Goal: Information Seeking & Learning: Learn about a topic

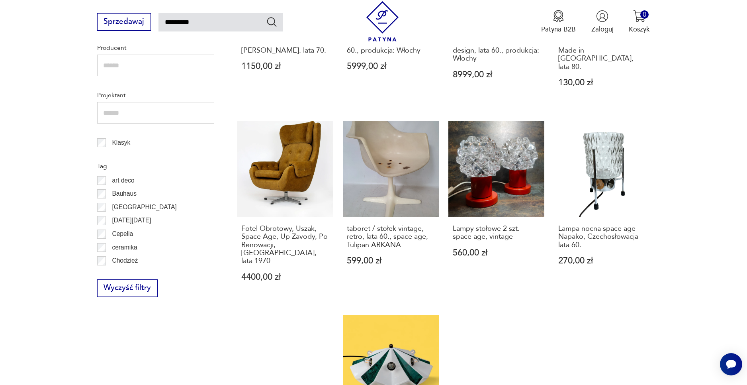
scroll to position [771, 0]
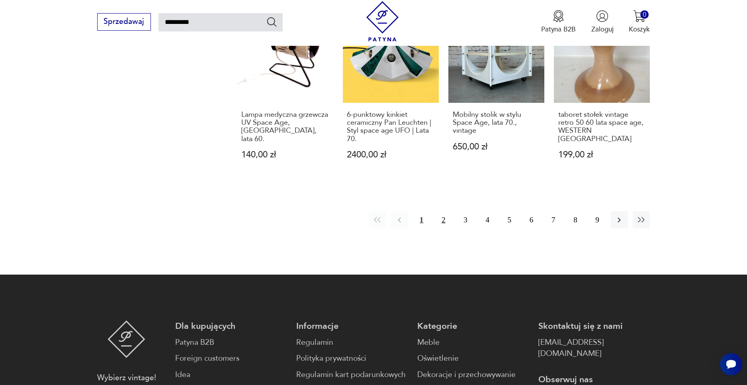
click at [448, 211] on button "2" at bounding box center [443, 219] width 17 height 17
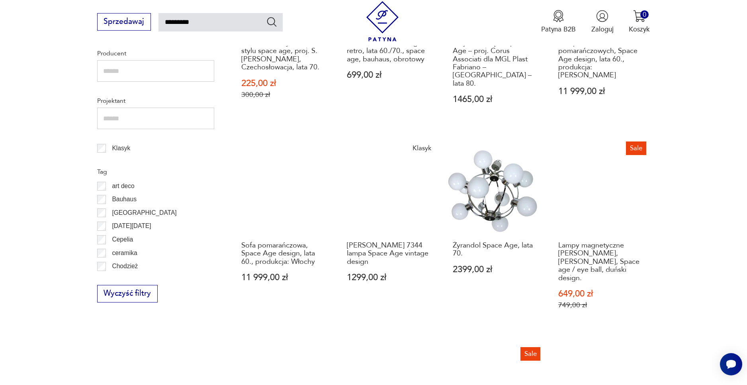
scroll to position [662, 0]
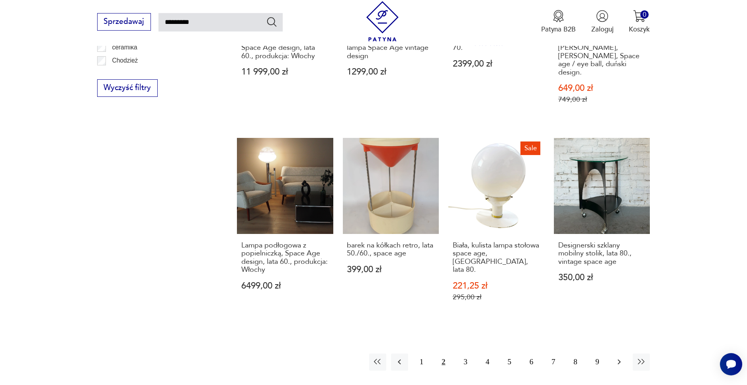
click at [620, 353] on button "button" at bounding box center [619, 361] width 17 height 17
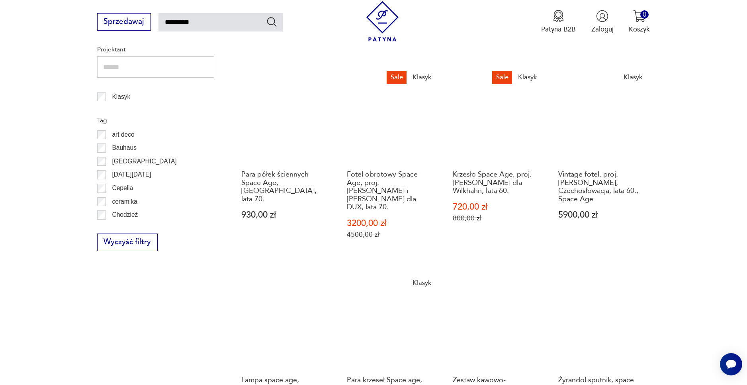
scroll to position [714, 0]
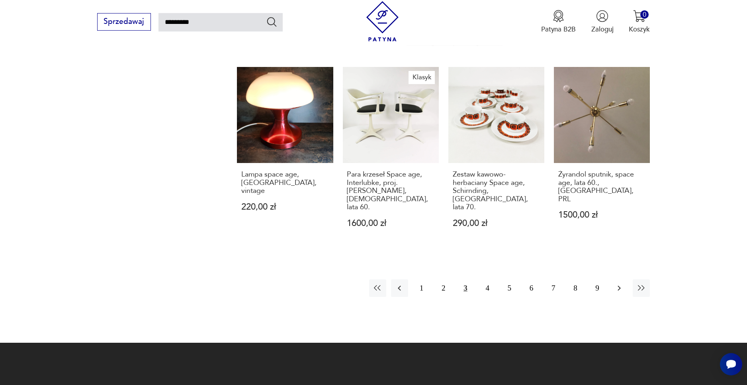
click at [616, 283] on icon "button" at bounding box center [620, 288] width 10 height 10
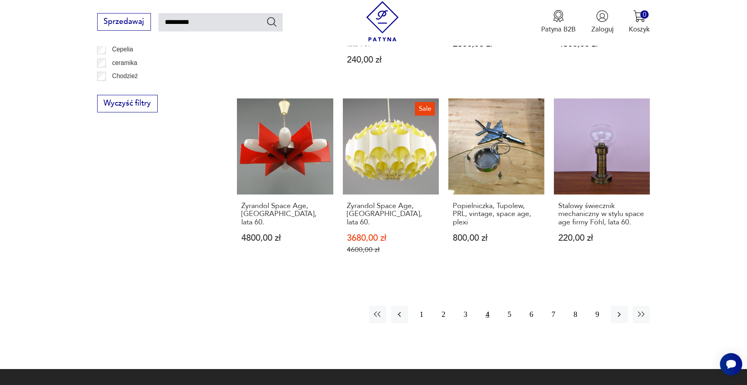
scroll to position [662, 0]
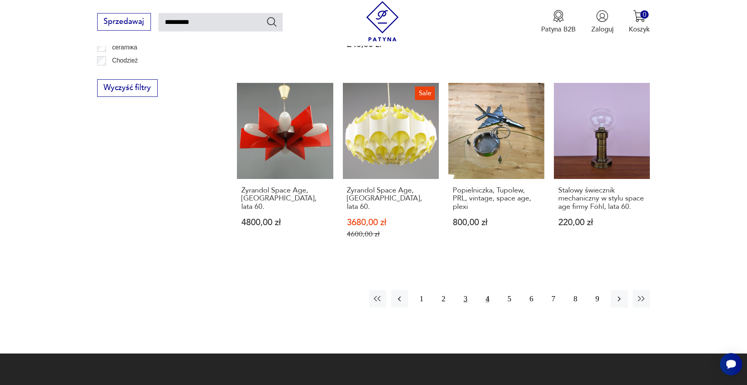
click at [465, 290] on button "3" at bounding box center [465, 298] width 17 height 17
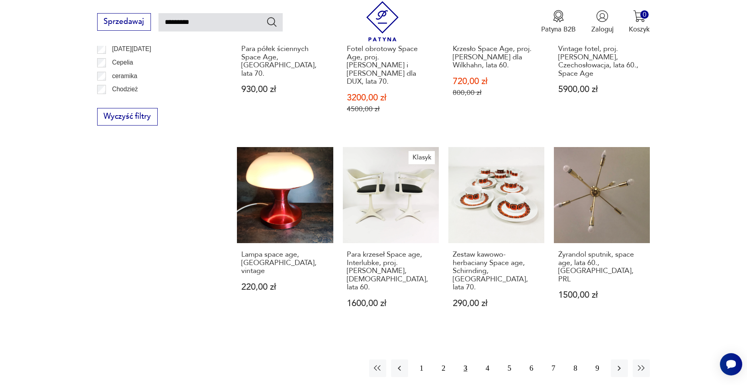
scroll to position [611, 0]
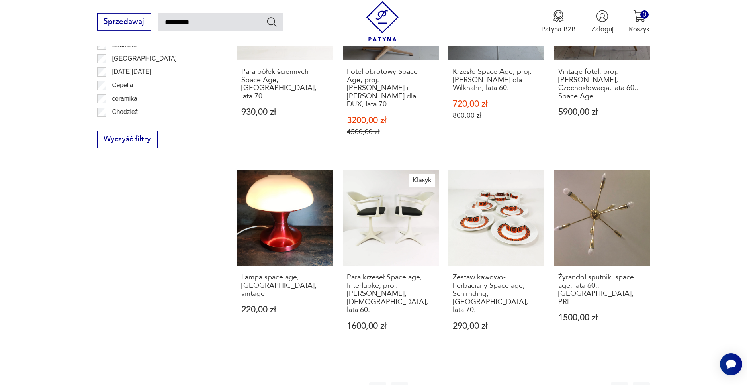
click at [493, 382] on button "4" at bounding box center [487, 390] width 17 height 17
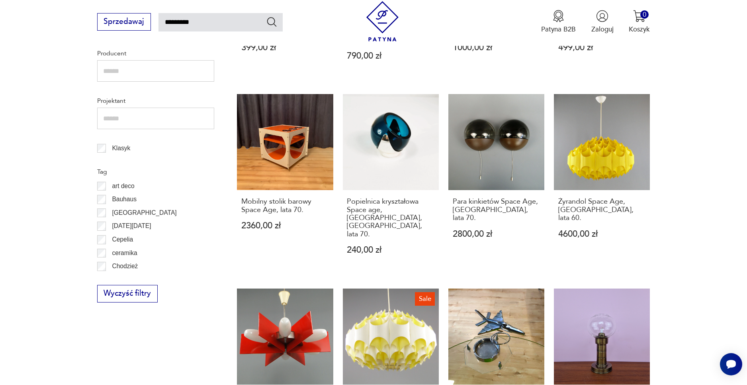
scroll to position [662, 0]
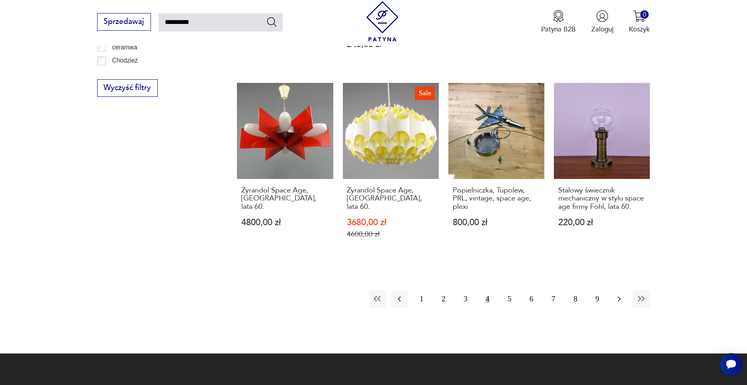
click at [621, 294] on icon "button" at bounding box center [620, 299] width 10 height 10
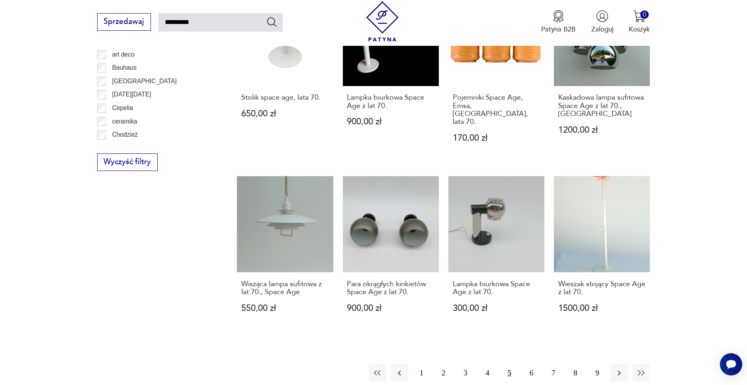
scroll to position [611, 0]
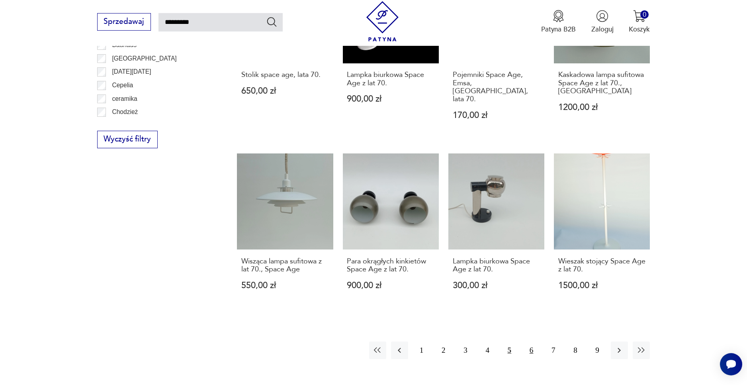
click at [529, 341] on button "6" at bounding box center [531, 349] width 17 height 17
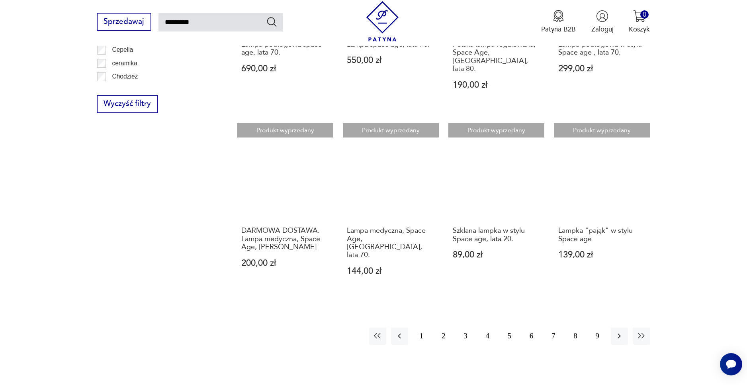
scroll to position [714, 0]
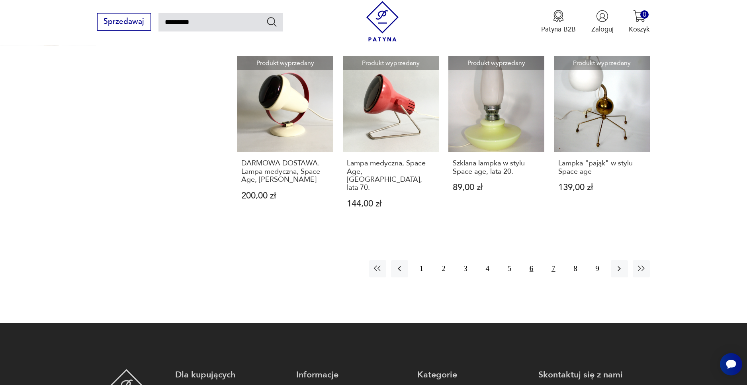
click at [551, 260] on button "7" at bounding box center [553, 268] width 17 height 17
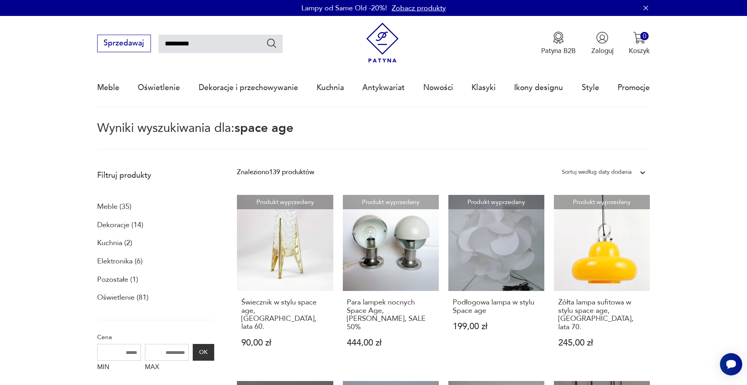
drag, startPoint x: 211, startPoint y: 43, endPoint x: 165, endPoint y: 39, distance: 46.3
click at [165, 39] on input "*********" at bounding box center [221, 44] width 124 height 18
type input "**********"
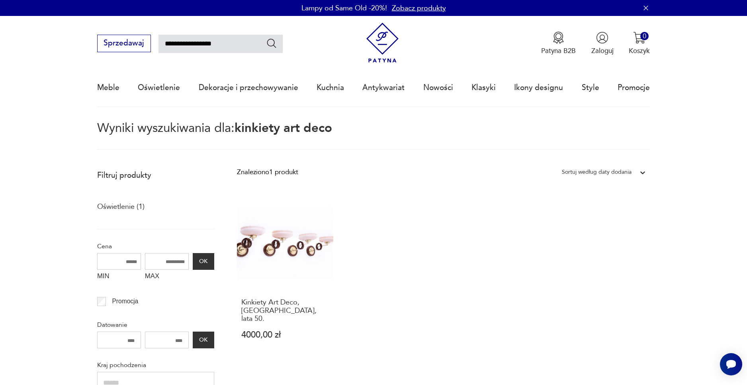
click at [189, 42] on input "**********" at bounding box center [221, 44] width 124 height 18
type input "**********"
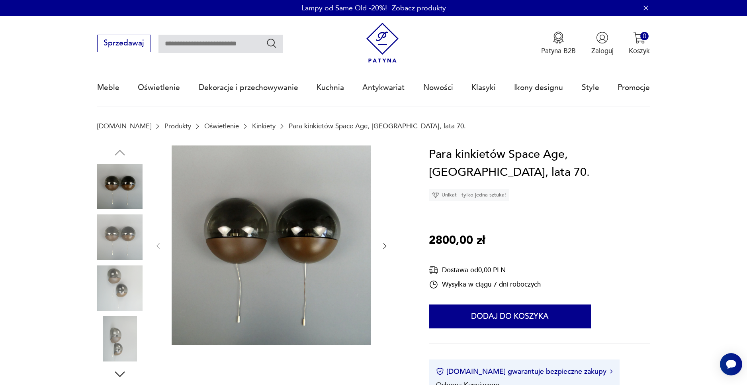
click at [305, 220] on img at bounding box center [272, 245] width 200 height 200
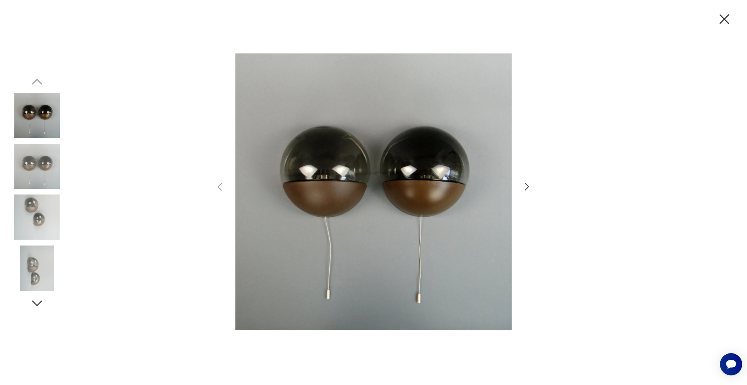
click at [529, 188] on icon "button" at bounding box center [527, 187] width 12 height 12
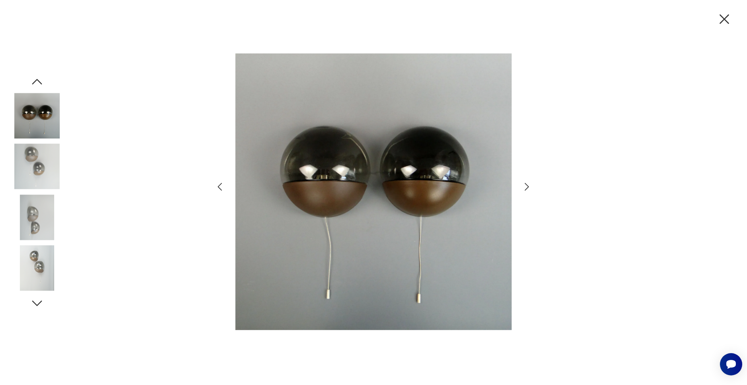
click at [529, 188] on icon "button" at bounding box center [527, 187] width 12 height 12
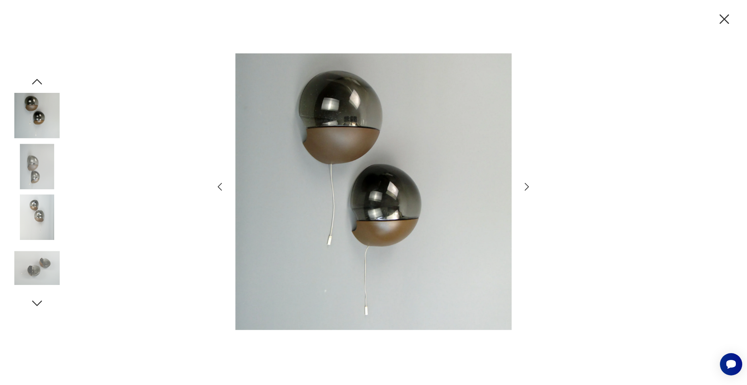
click at [529, 188] on icon "button" at bounding box center [527, 187] width 12 height 12
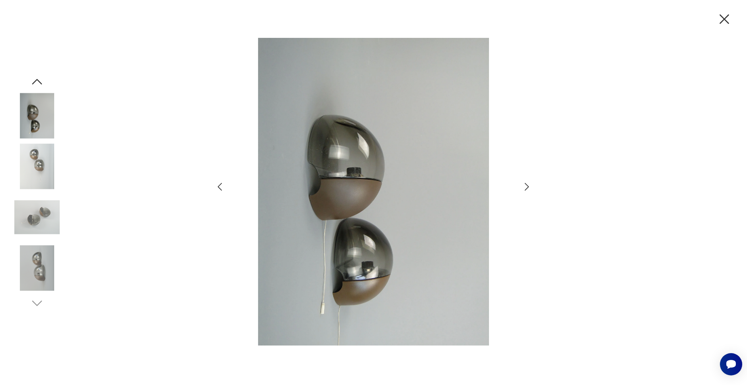
click at [529, 187] on icon "button" at bounding box center [527, 187] width 4 height 8
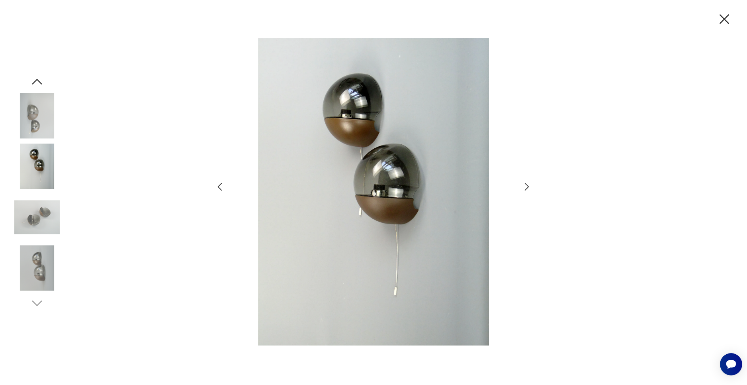
click at [529, 187] on icon "button" at bounding box center [527, 187] width 4 height 8
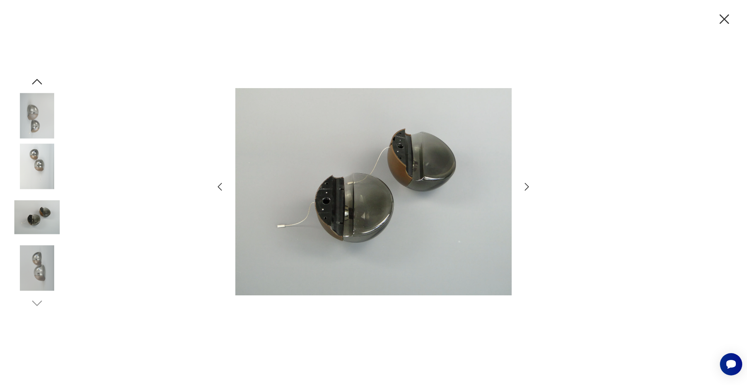
click at [529, 186] on icon "button" at bounding box center [527, 187] width 4 height 8
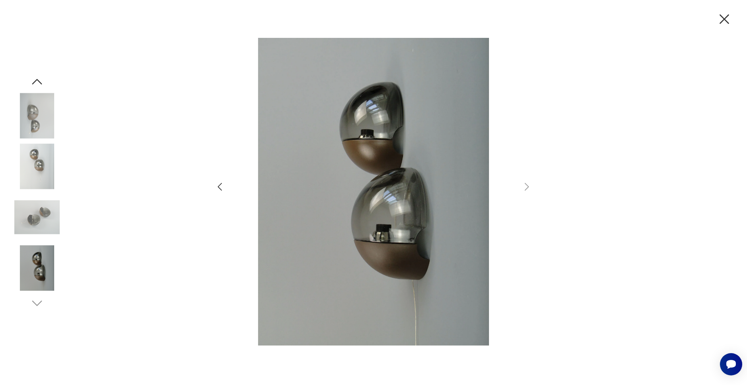
click at [726, 18] on icon "button" at bounding box center [725, 19] width 10 height 10
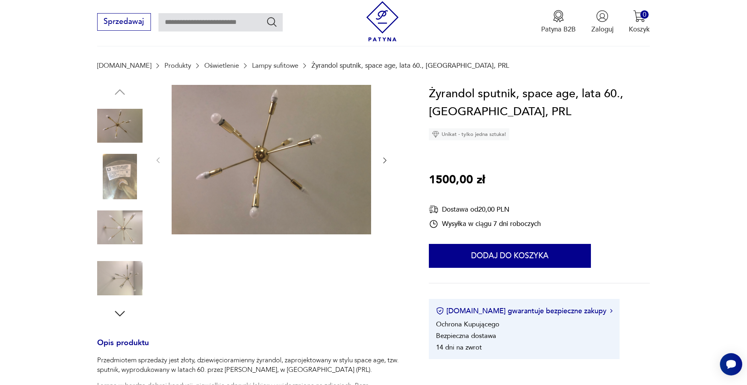
scroll to position [103, 0]
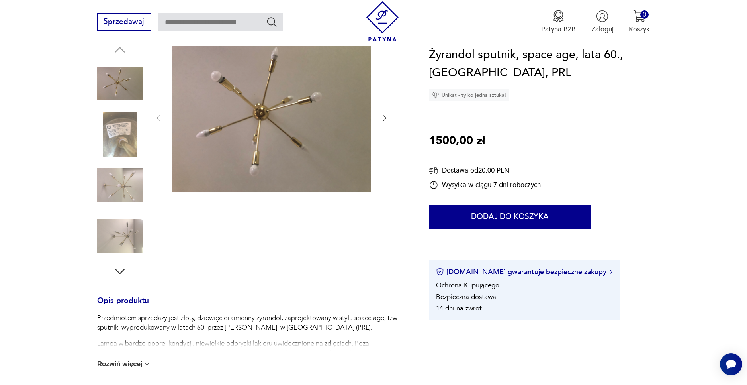
click at [357, 133] on img at bounding box center [272, 118] width 200 height 150
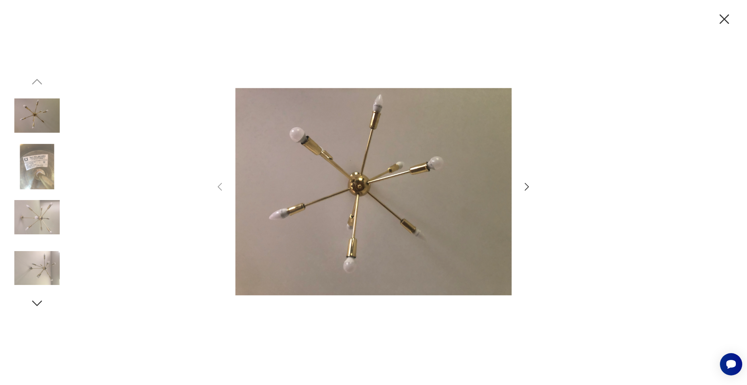
click at [536, 189] on div at bounding box center [373, 192] width 747 height 385
click at [526, 186] on icon "button" at bounding box center [527, 187] width 12 height 12
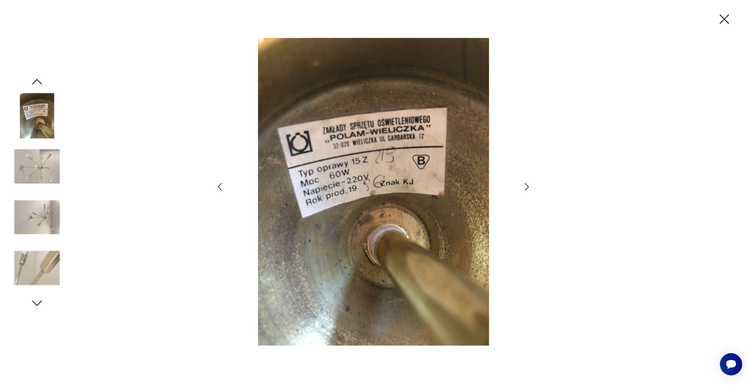
click at [526, 186] on icon "button" at bounding box center [527, 187] width 12 height 12
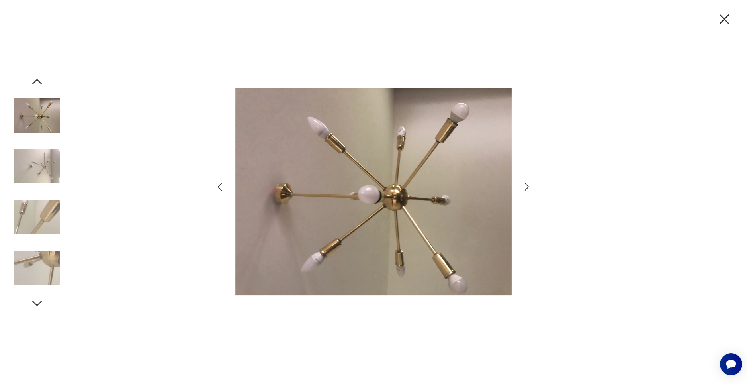
click at [526, 186] on icon "button" at bounding box center [527, 187] width 12 height 12
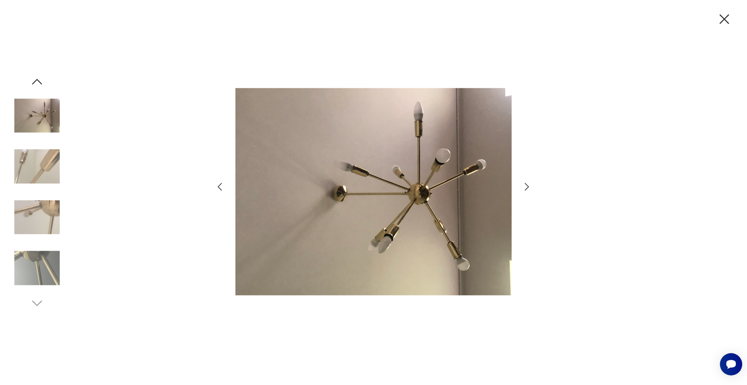
click at [526, 186] on icon "button" at bounding box center [527, 187] width 12 height 12
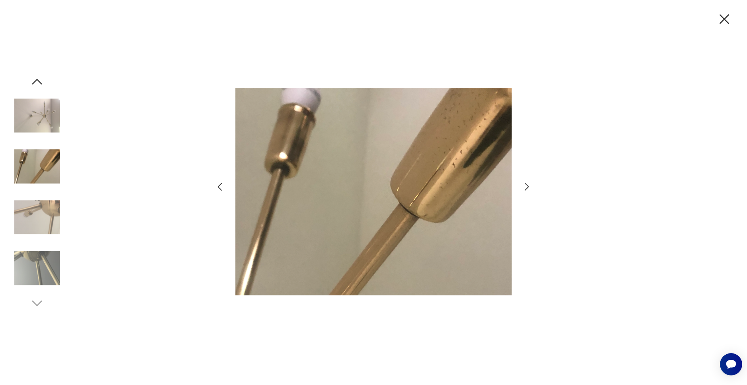
click at [526, 186] on icon "button" at bounding box center [527, 187] width 12 height 12
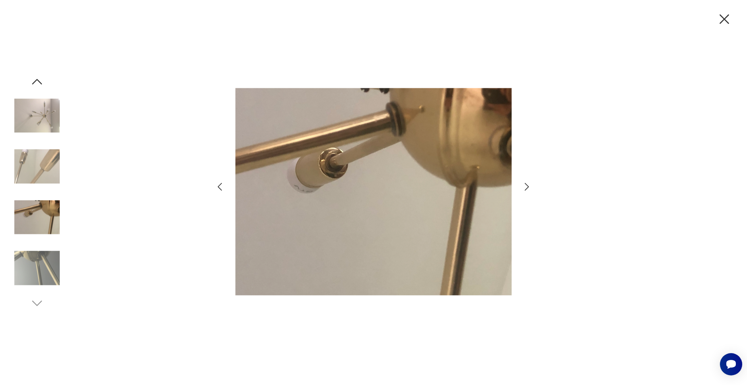
click at [526, 186] on icon "button" at bounding box center [527, 187] width 12 height 12
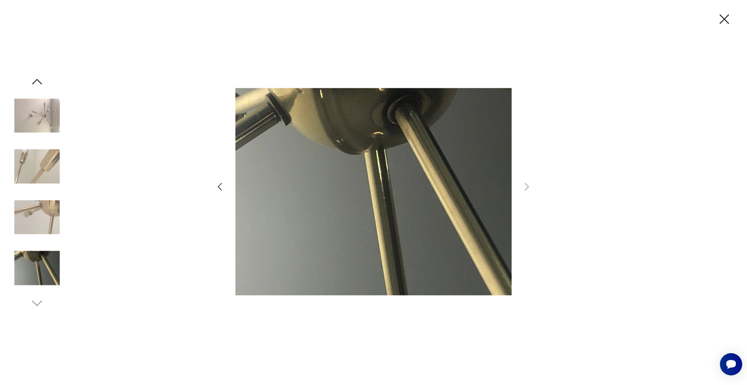
click at [727, 24] on icon "button" at bounding box center [724, 19] width 17 height 17
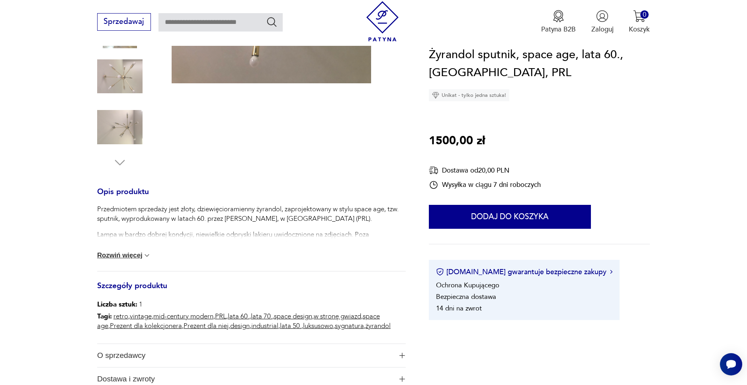
scroll to position [308, 0]
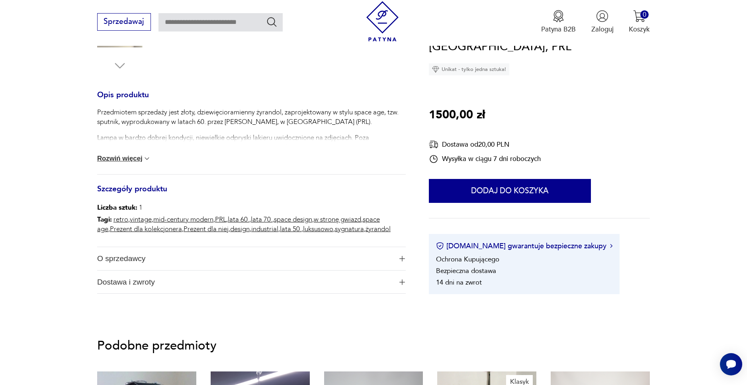
click at [129, 153] on div "Przedmiotem sprzedaży jest złoty, dziewięcioramienny żyrandol, zaprojektowany w…" at bounding box center [251, 141] width 309 height 67
click at [144, 160] on img at bounding box center [147, 159] width 8 height 8
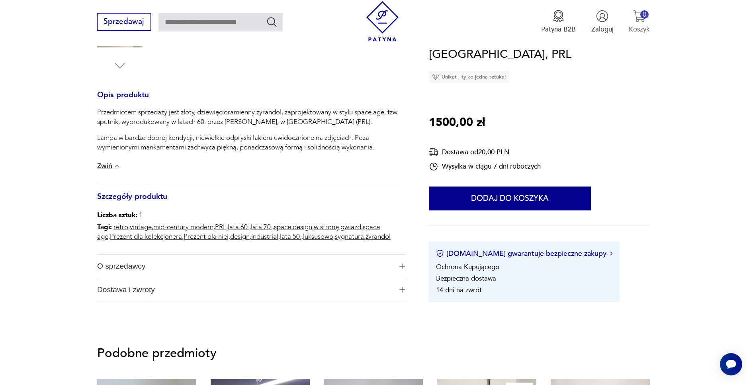
scroll to position [0, 0]
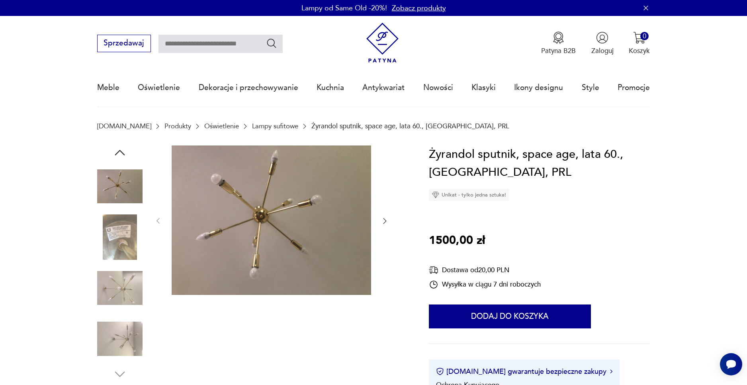
drag, startPoint x: 380, startPoint y: 44, endPoint x: 384, endPoint y: 42, distance: 5.3
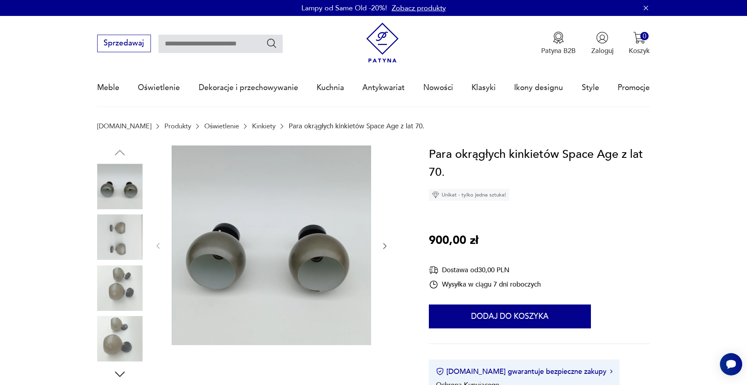
click at [131, 236] on img at bounding box center [119, 236] width 45 height 45
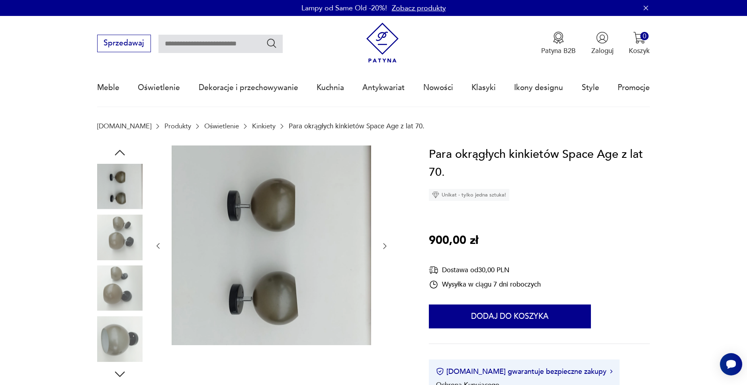
click at [124, 245] on img at bounding box center [119, 236] width 45 height 45
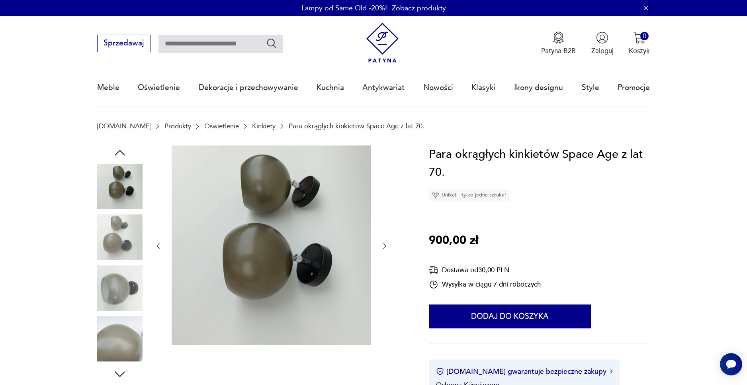
click at [121, 270] on img at bounding box center [119, 287] width 45 height 45
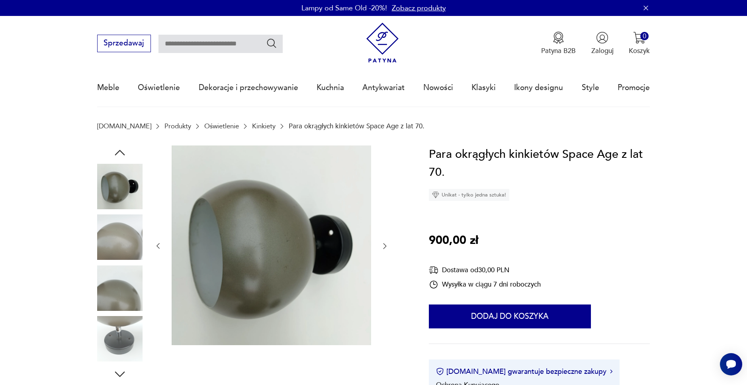
click at [121, 268] on img at bounding box center [119, 287] width 45 height 45
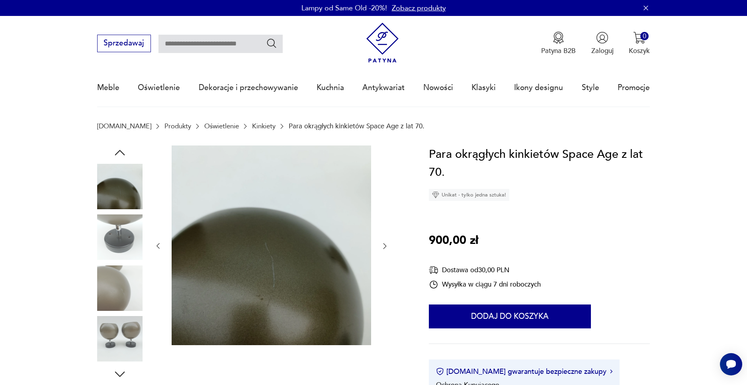
click at [121, 268] on img at bounding box center [119, 287] width 45 height 45
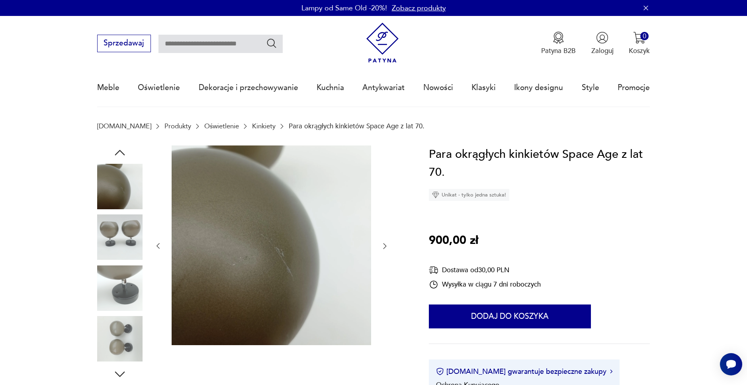
click at [118, 305] on img at bounding box center [119, 287] width 45 height 45
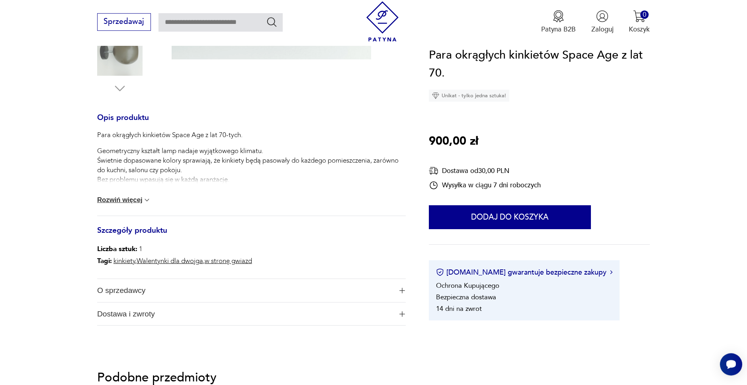
scroll to position [308, 0]
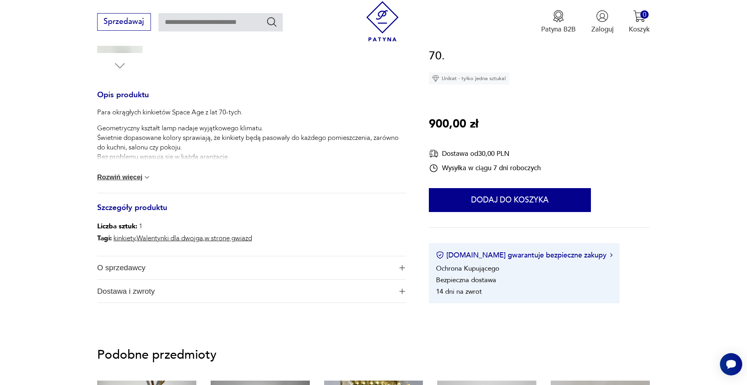
click at [119, 175] on button "Rozwiń więcej" at bounding box center [124, 177] width 54 height 8
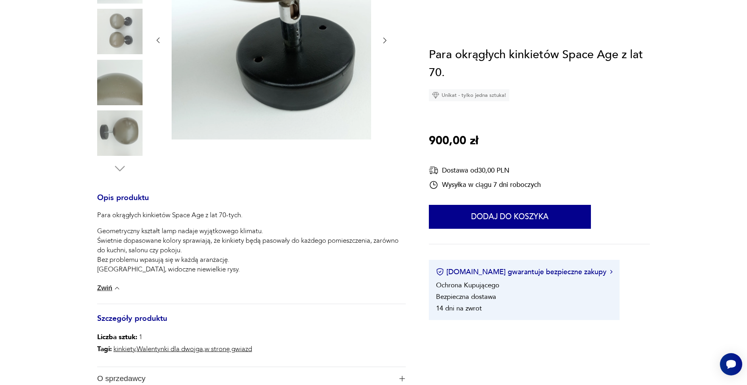
scroll to position [0, 0]
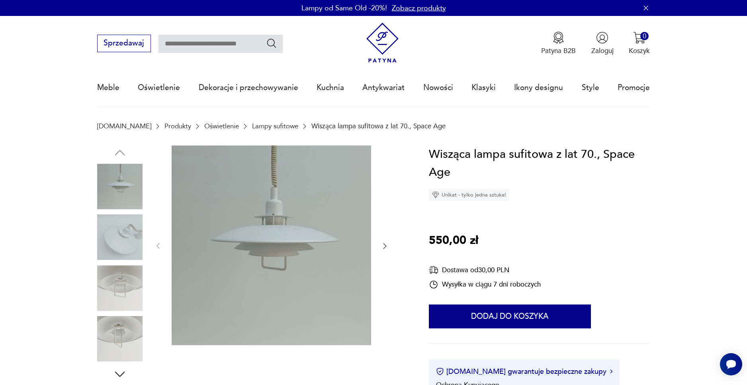
click at [321, 179] on img at bounding box center [272, 245] width 200 height 200
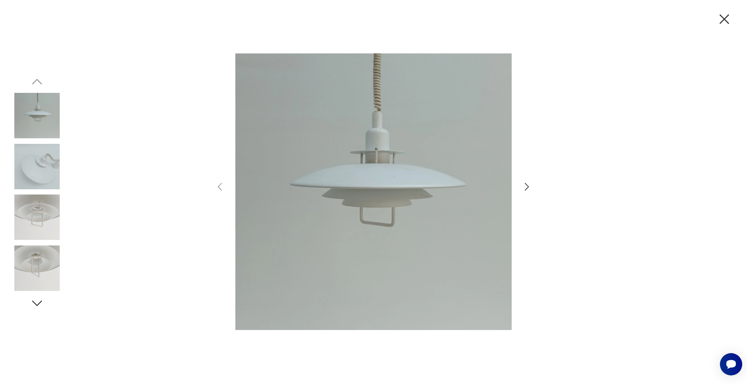
click at [529, 188] on icon "button" at bounding box center [527, 187] width 12 height 12
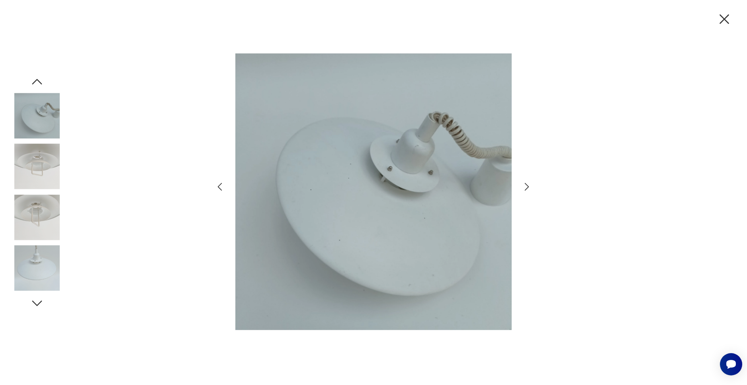
click at [529, 188] on icon "button" at bounding box center [527, 187] width 12 height 12
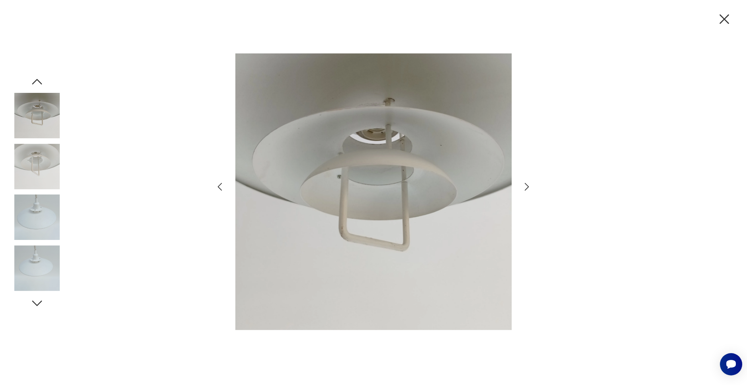
click at [529, 188] on icon "button" at bounding box center [527, 187] width 12 height 12
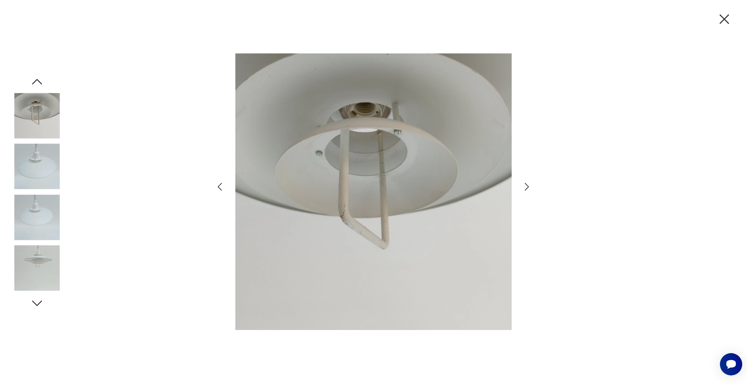
click at [529, 188] on icon "button" at bounding box center [527, 187] width 12 height 12
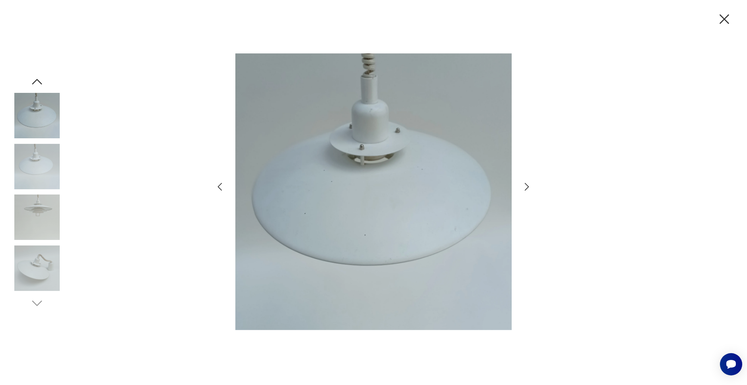
click at [725, 19] on icon "button" at bounding box center [725, 19] width 10 height 10
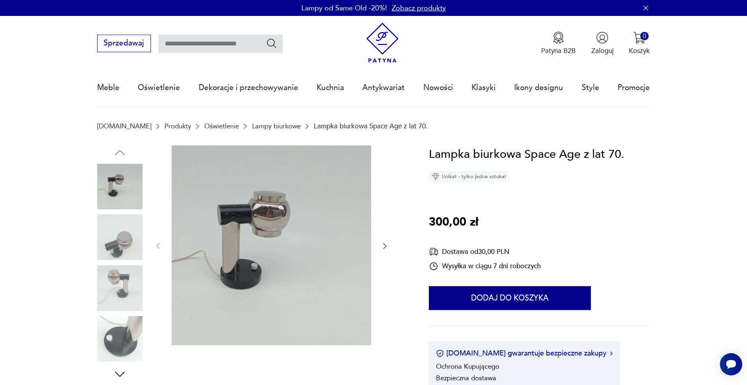
click at [268, 209] on img at bounding box center [272, 245] width 200 height 200
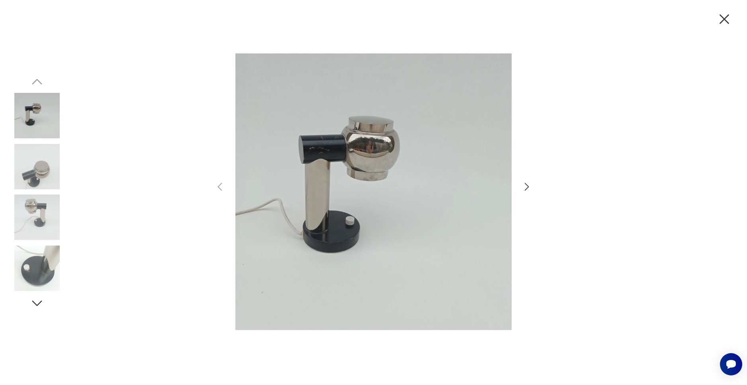
click at [529, 185] on icon "button" at bounding box center [527, 187] width 12 height 12
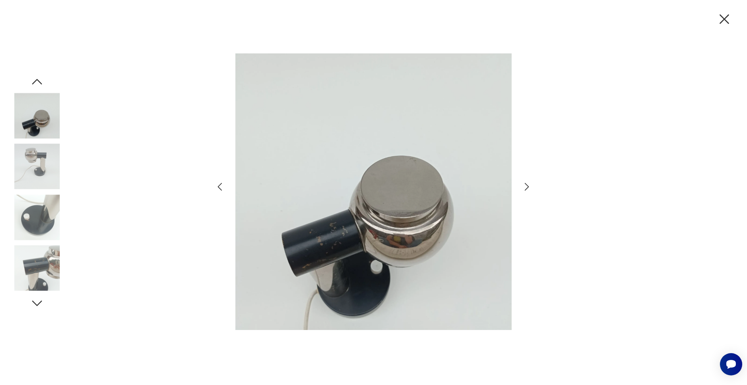
click at [529, 185] on icon "button" at bounding box center [527, 187] width 12 height 12
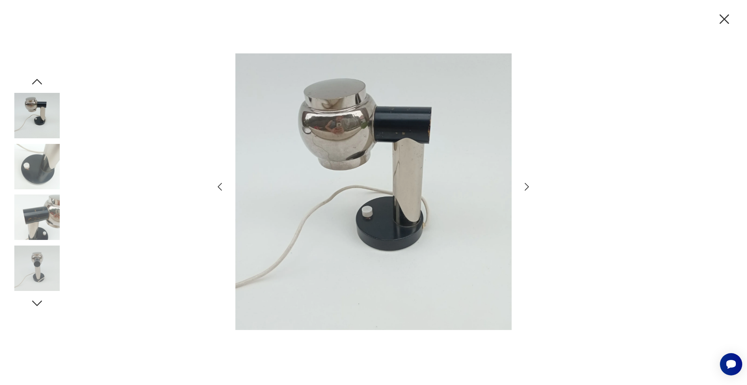
click at [529, 185] on icon "button" at bounding box center [527, 187] width 12 height 12
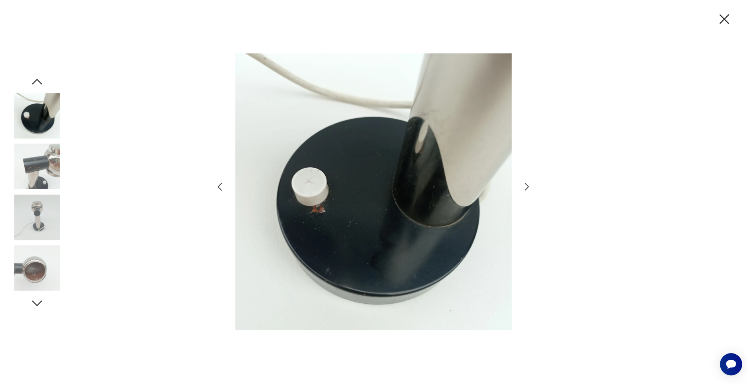
click at [529, 185] on icon "button" at bounding box center [527, 187] width 12 height 12
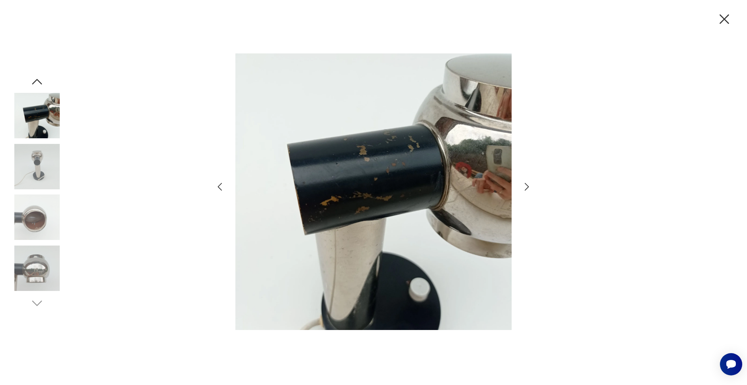
click at [725, 19] on icon "button" at bounding box center [725, 19] width 10 height 10
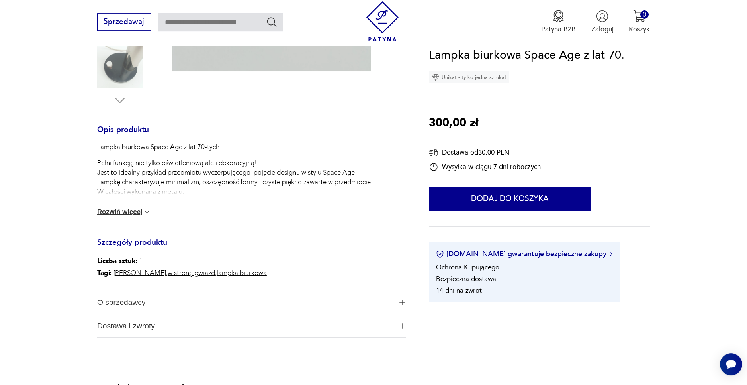
scroll to position [308, 0]
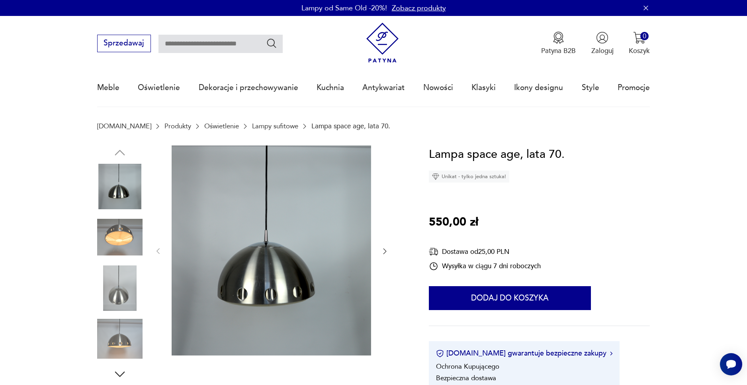
scroll to position [206, 0]
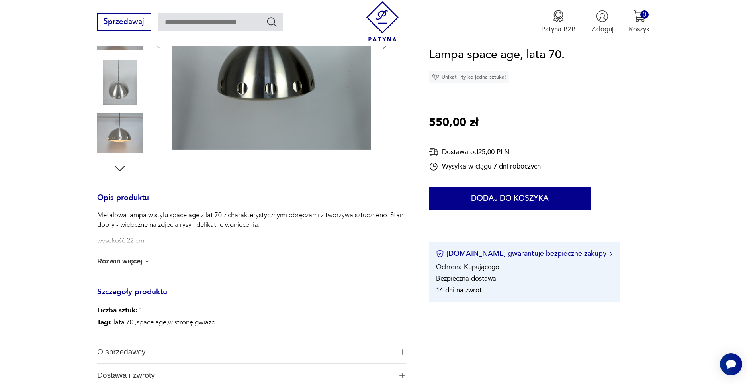
click at [290, 88] on img at bounding box center [272, 45] width 200 height 210
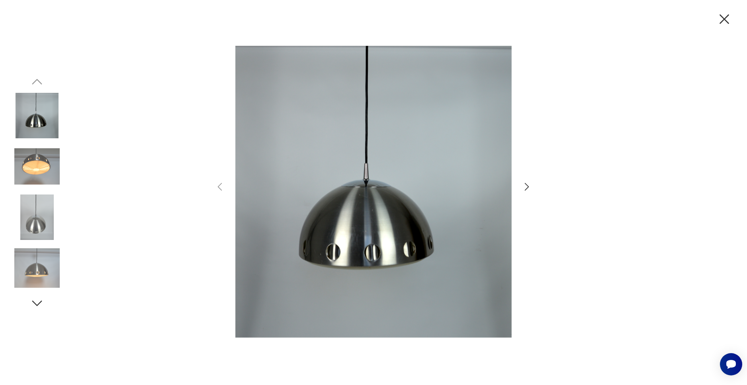
click at [526, 187] on icon "button" at bounding box center [527, 187] width 12 height 12
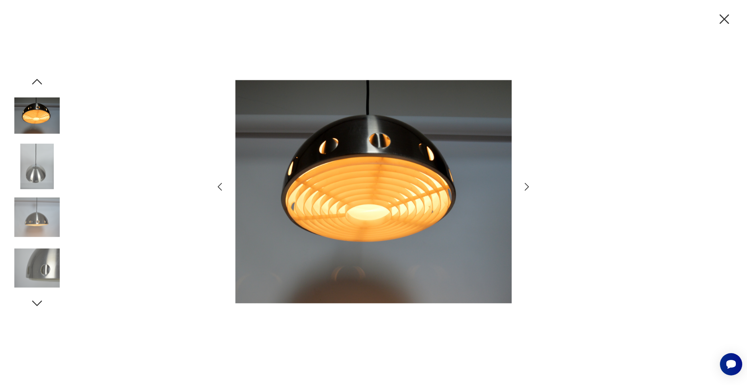
click at [526, 187] on icon "button" at bounding box center [527, 187] width 12 height 12
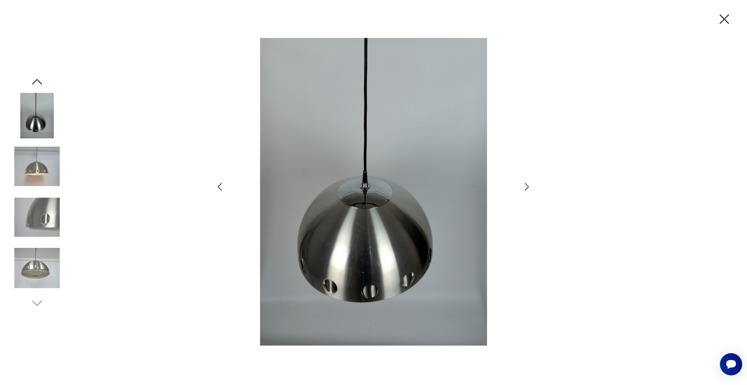
click at [526, 187] on icon "button" at bounding box center [527, 187] width 12 height 12
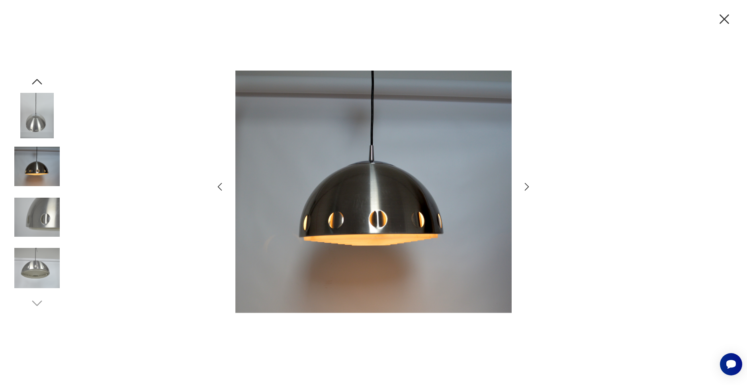
click at [526, 187] on icon "button" at bounding box center [527, 187] width 12 height 12
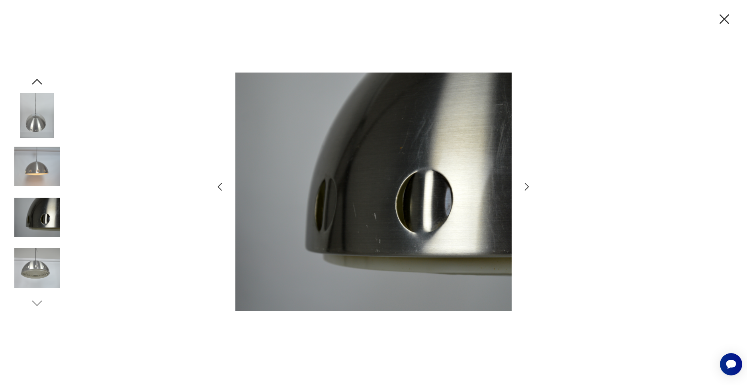
click at [526, 187] on icon "button" at bounding box center [527, 187] width 12 height 12
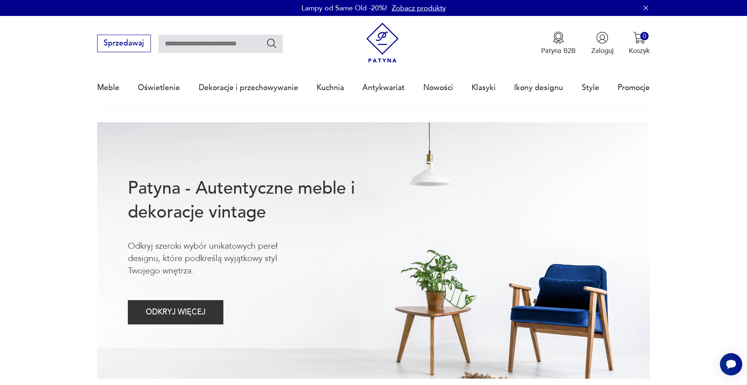
click at [181, 47] on input "text" at bounding box center [221, 44] width 124 height 18
type input "********"
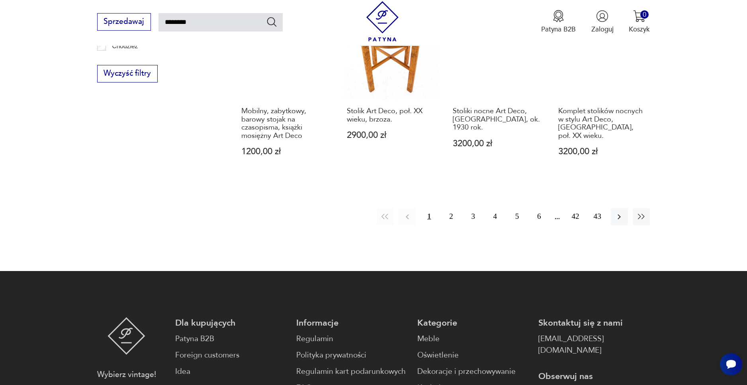
scroll to position [817, 0]
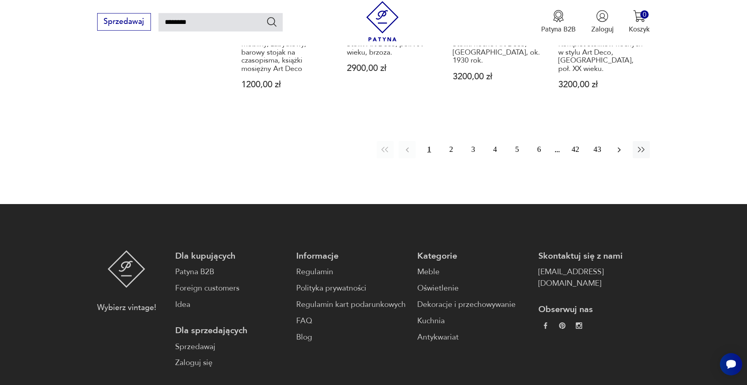
click at [620, 145] on icon "button" at bounding box center [620, 150] width 10 height 10
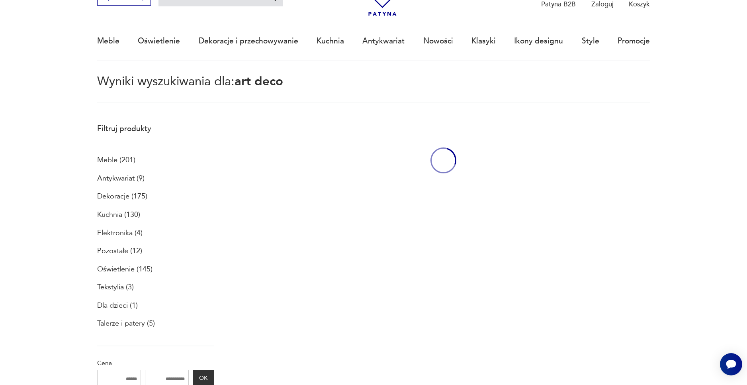
scroll to position [46, 0]
